Goal: Information Seeking & Learning: Find specific page/section

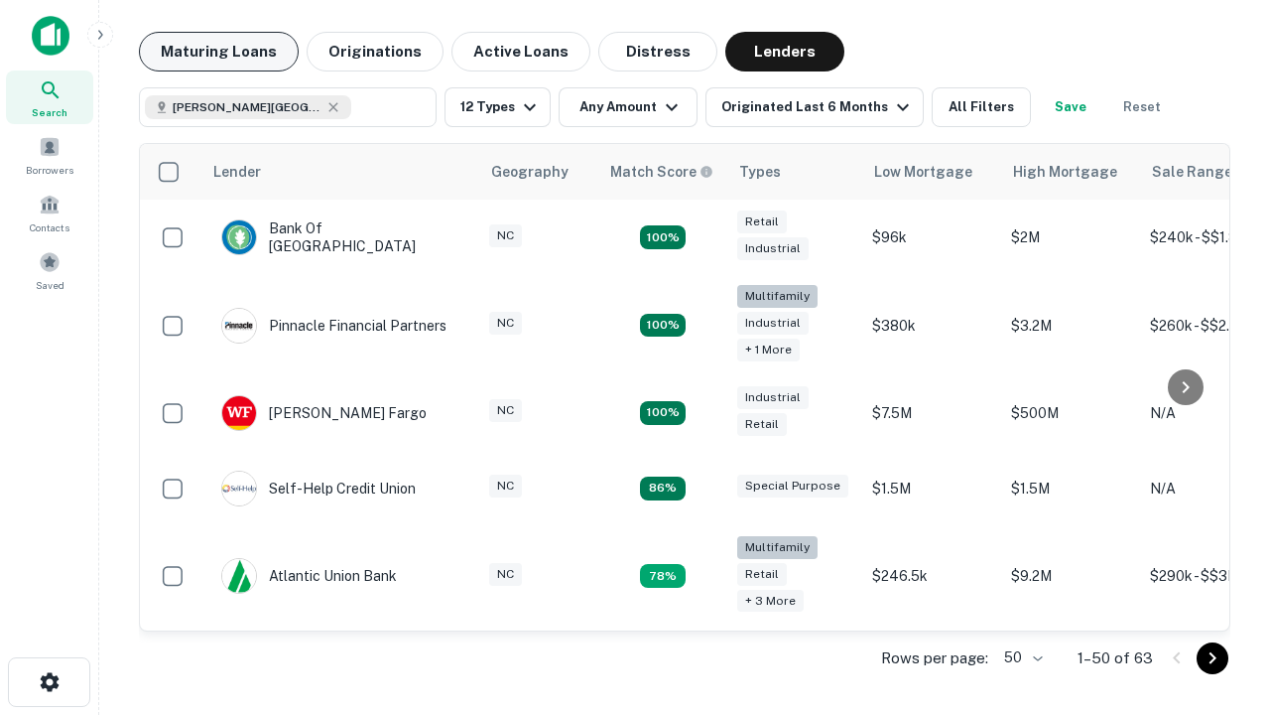
click at [218, 52] on button "Maturing Loans" at bounding box center [219, 52] width 160 height 40
